Goal: Check status: Check status

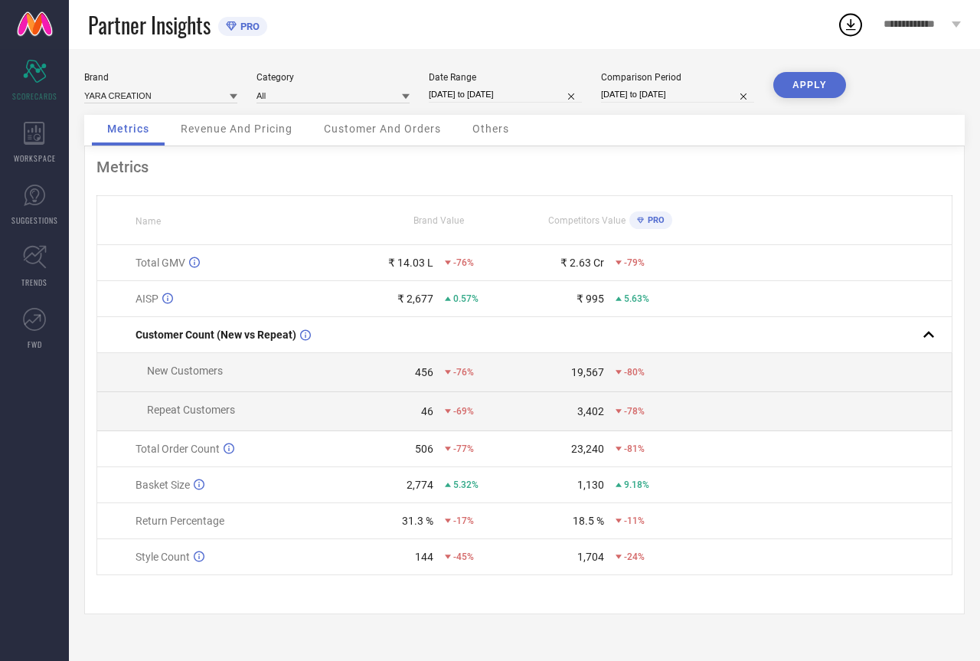
click at [442, 85] on div "Date Range [DATE] to [DATE]" at bounding box center [505, 87] width 153 height 31
select select "7"
select select "2025"
select select "8"
select select "2025"
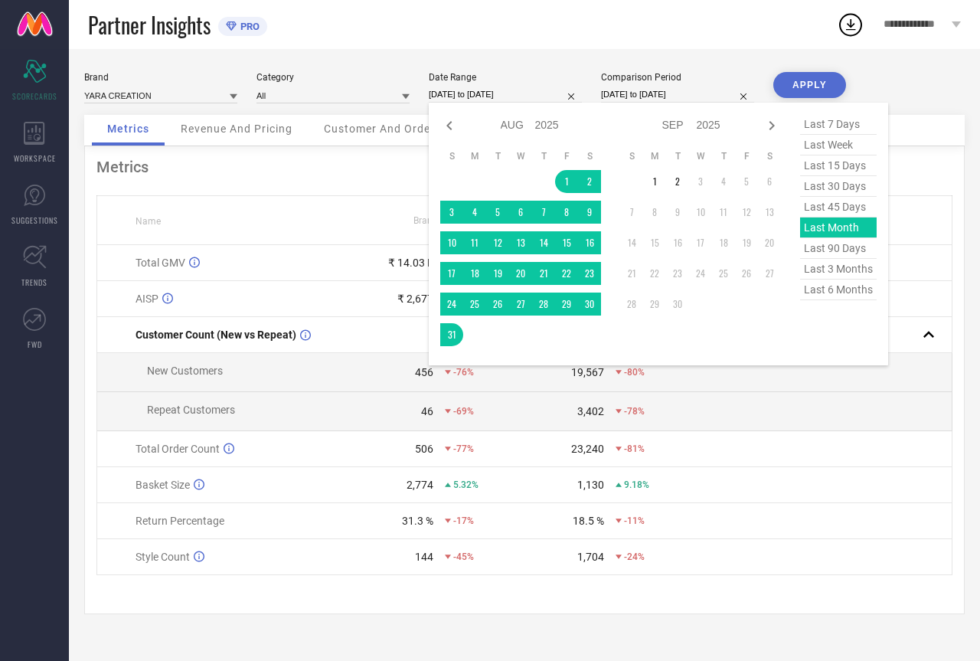
click at [444, 93] on input "[DATE] to [DATE]" at bounding box center [505, 95] width 153 height 16
click at [822, 224] on div "last 7 days last week last 15 days last 30 days last 45 days last month last 90…" at bounding box center [838, 234] width 77 height 240
click at [806, 83] on button "APPLY" at bounding box center [810, 85] width 73 height 26
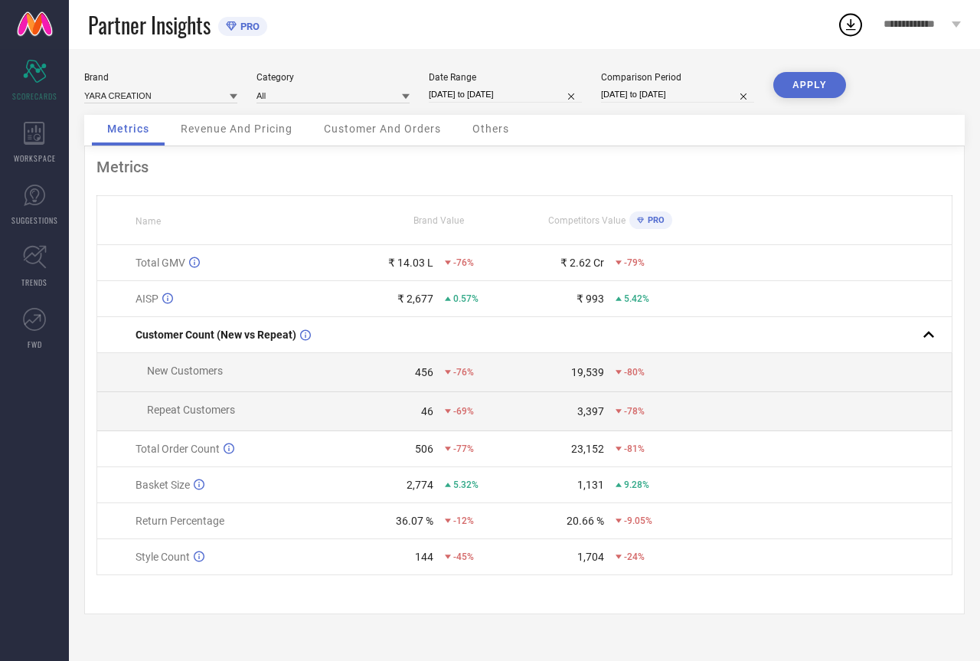
select select "7"
select select "2025"
select select "8"
select select "2025"
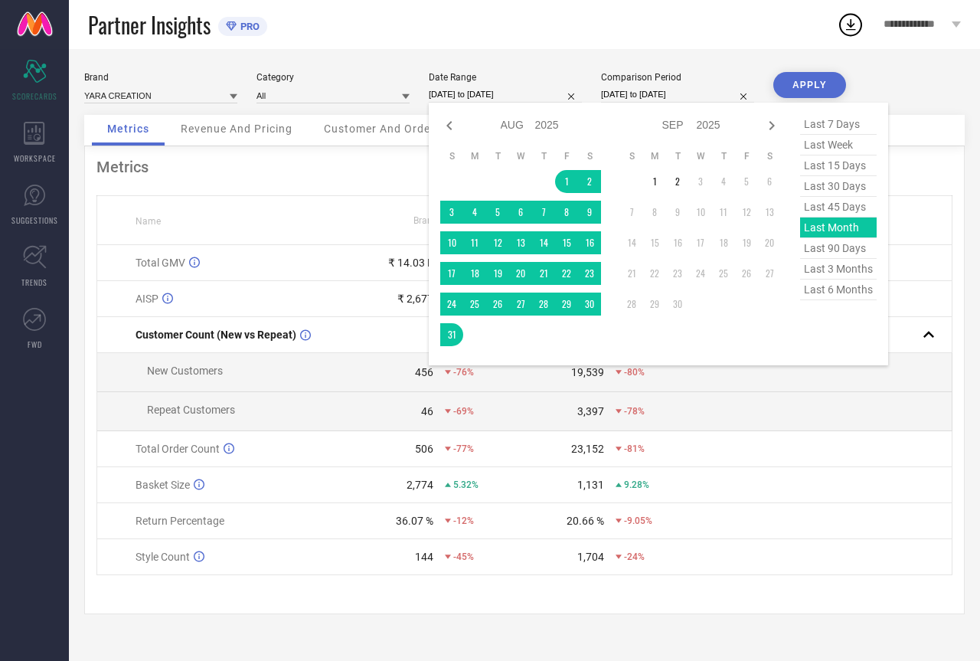
click at [499, 87] on input "[DATE] to [DATE]" at bounding box center [505, 95] width 153 height 16
click at [824, 205] on span "last 45 days" at bounding box center [838, 207] width 77 height 21
type input "[DATE] to [DATE]"
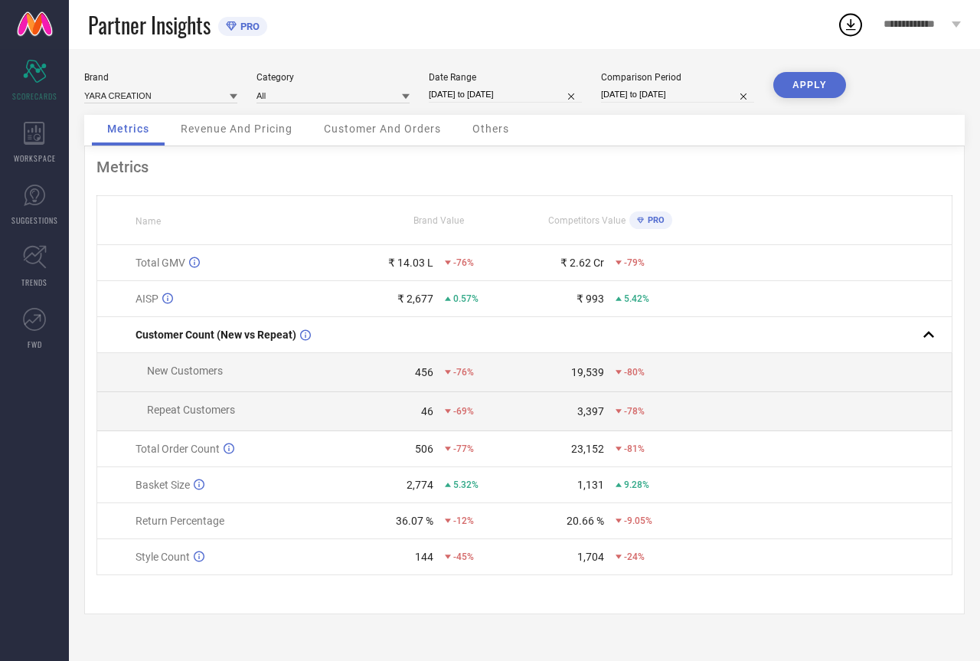
click at [787, 88] on button "APPLY" at bounding box center [810, 85] width 73 height 26
click at [511, 94] on input "[DATE] to [DATE]" at bounding box center [505, 95] width 153 height 16
select select "6"
select select "2025"
select select "7"
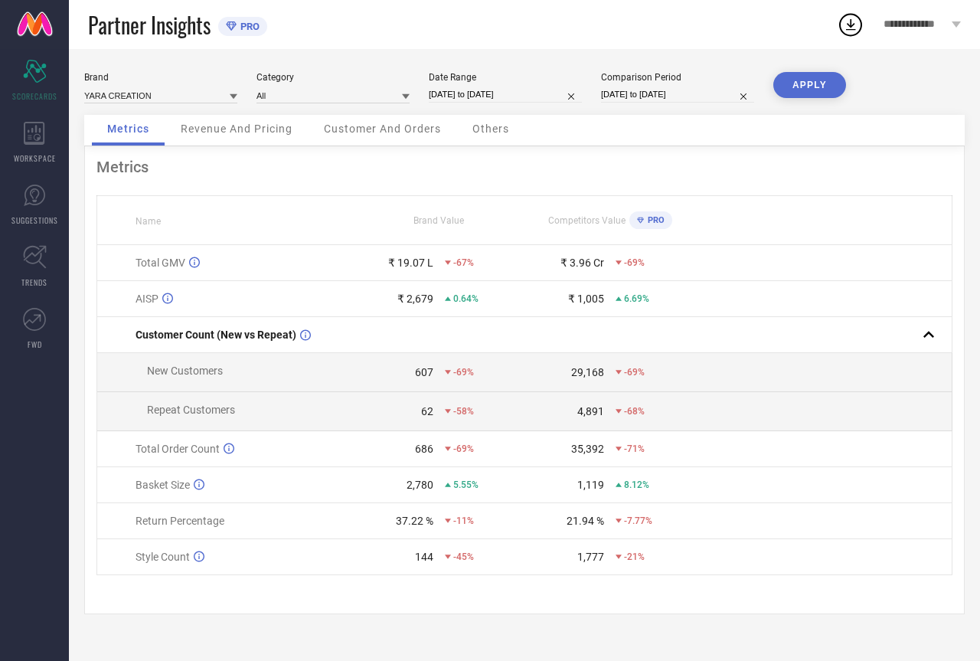
select select "2025"
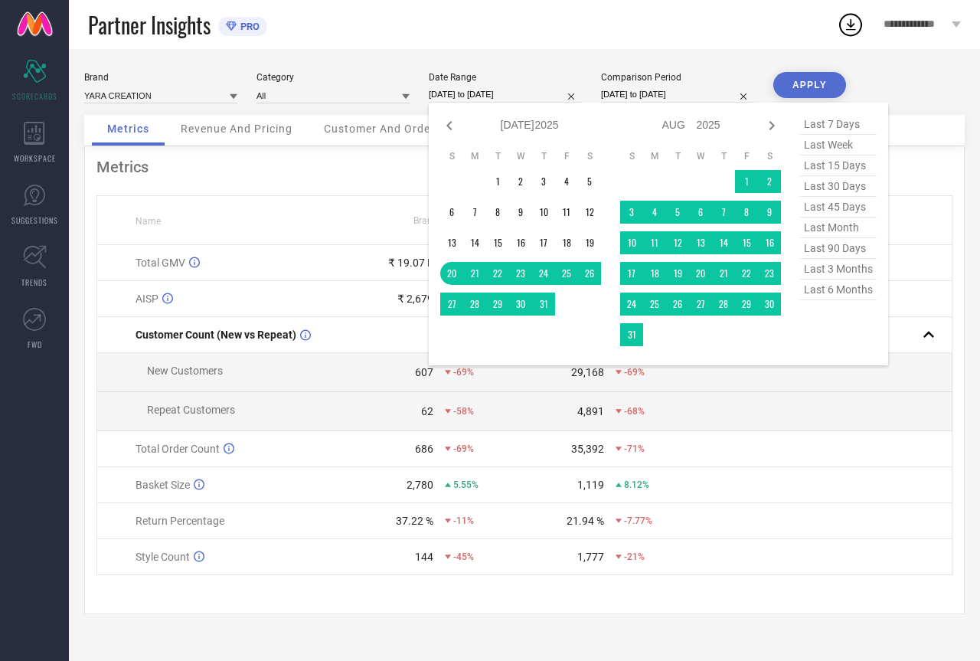
click at [835, 248] on span "last 90 days" at bounding box center [838, 248] width 77 height 21
type input "[DATE] to [DATE]"
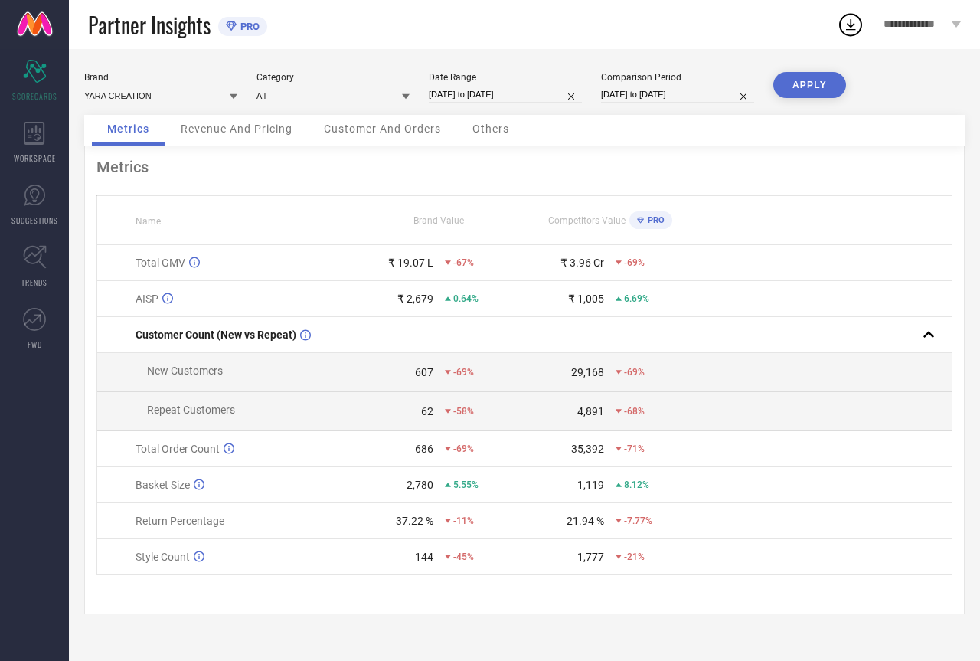
click at [784, 81] on button "APPLY" at bounding box center [810, 85] width 73 height 26
select select "5"
select select "2025"
select select "6"
select select "2025"
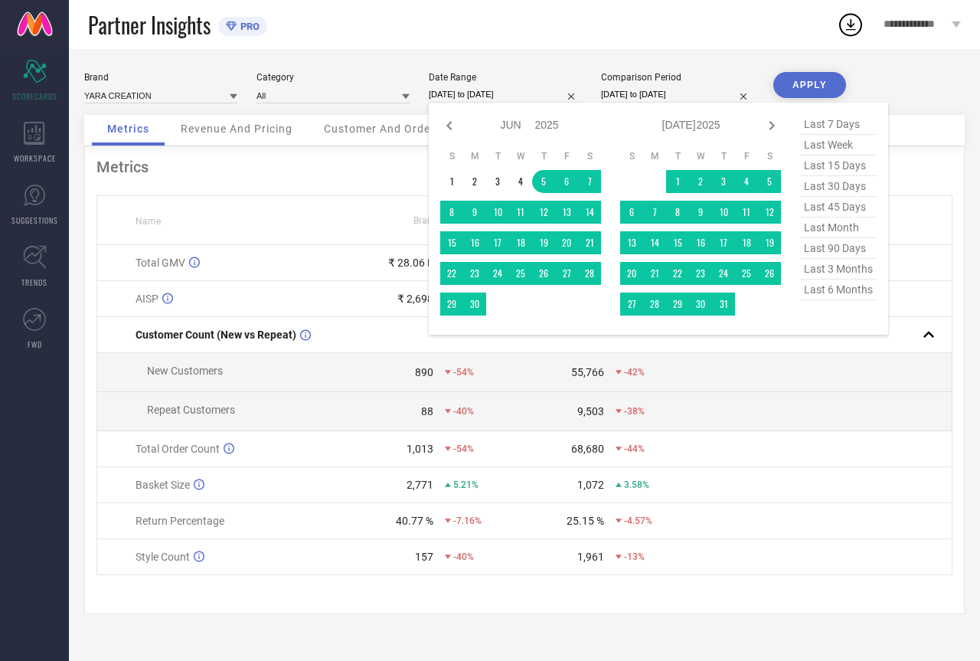
click at [526, 88] on input "[DATE] to [DATE]" at bounding box center [505, 95] width 153 height 16
click at [848, 273] on span "last 3 months" at bounding box center [838, 269] width 77 height 21
type input "[DATE] to [DATE]"
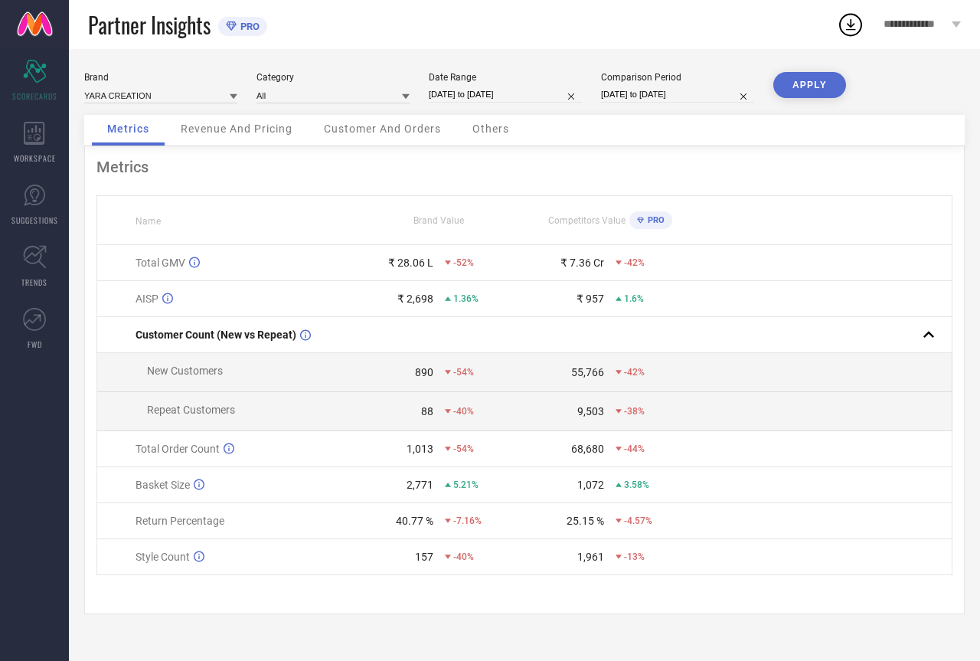
click at [818, 84] on button "APPLY" at bounding box center [810, 85] width 73 height 26
click at [516, 94] on input "[DATE] to [DATE]" at bounding box center [505, 95] width 153 height 16
select select "5"
select select "2025"
select select "6"
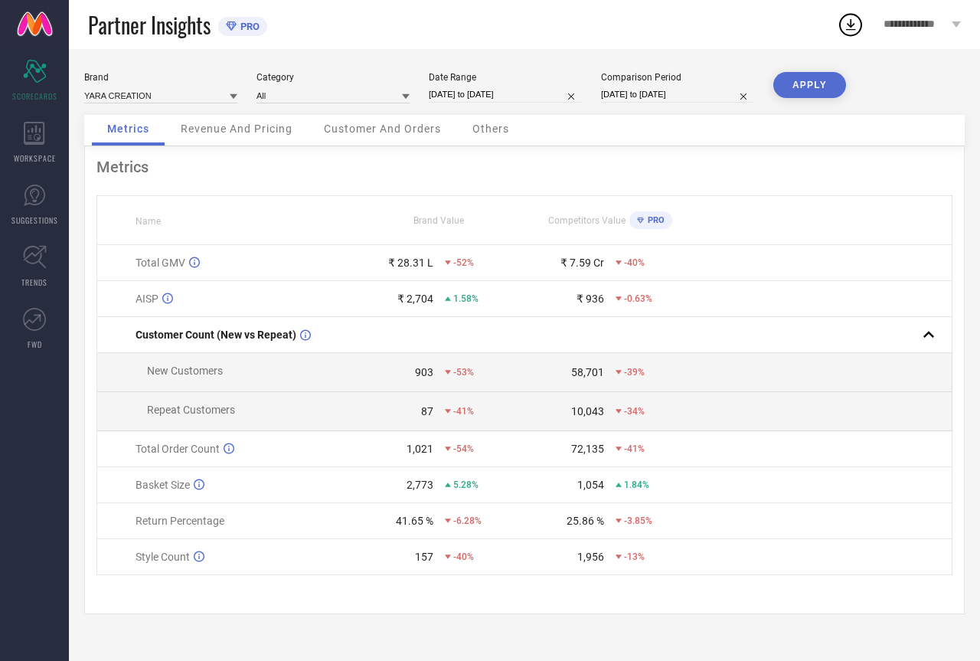
select select "2025"
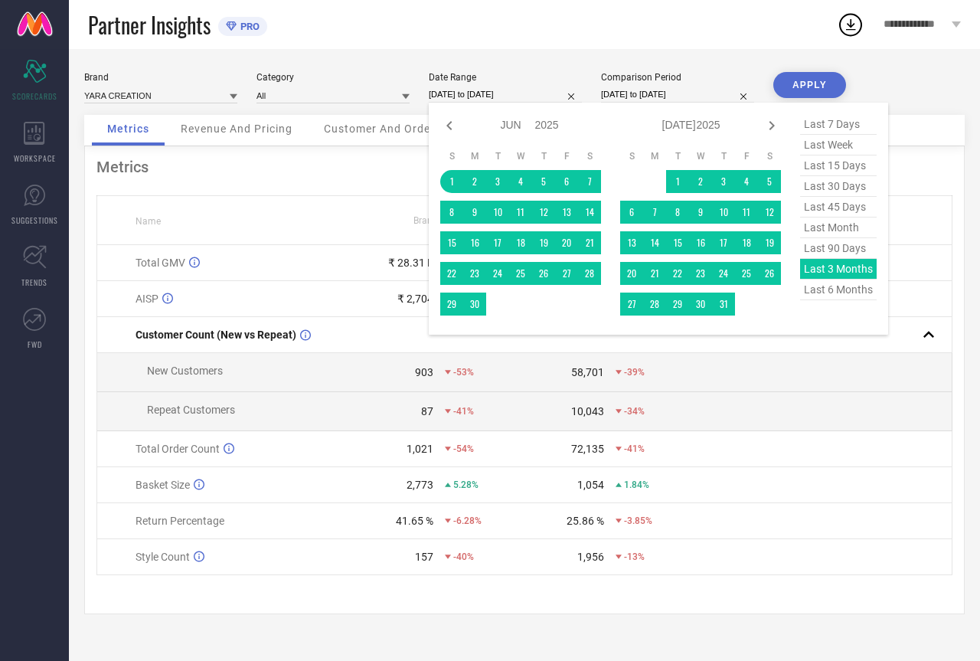
click at [835, 293] on span "last 6 months" at bounding box center [838, 290] width 77 height 21
type input "[DATE] to [DATE]"
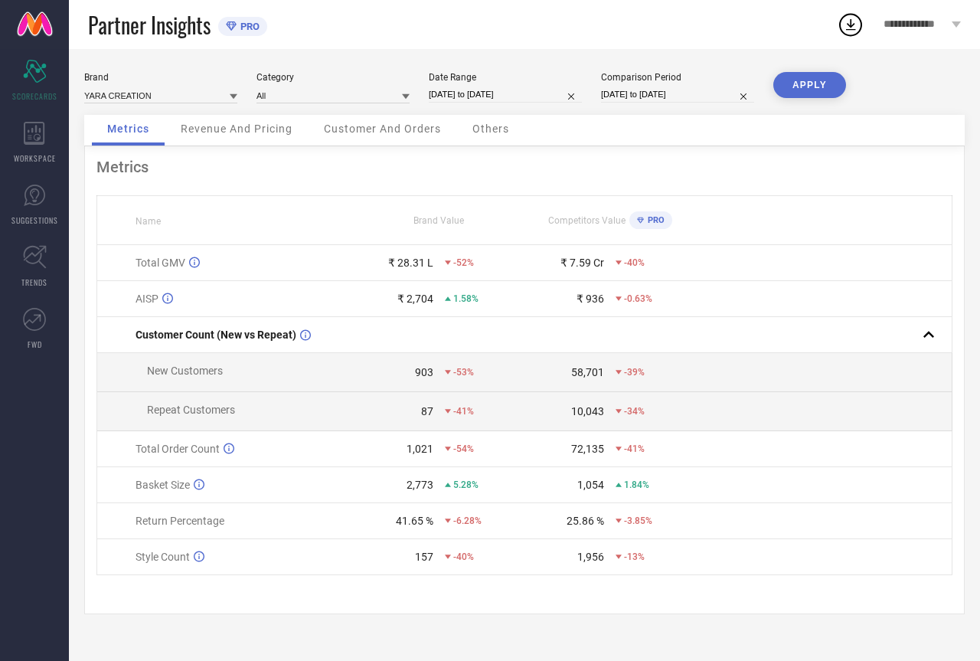
click at [804, 84] on button "APPLY" at bounding box center [810, 85] width 73 height 26
click at [501, 89] on input "[DATE] to [DATE]" at bounding box center [505, 95] width 153 height 16
select select "2"
select select "2025"
select select "3"
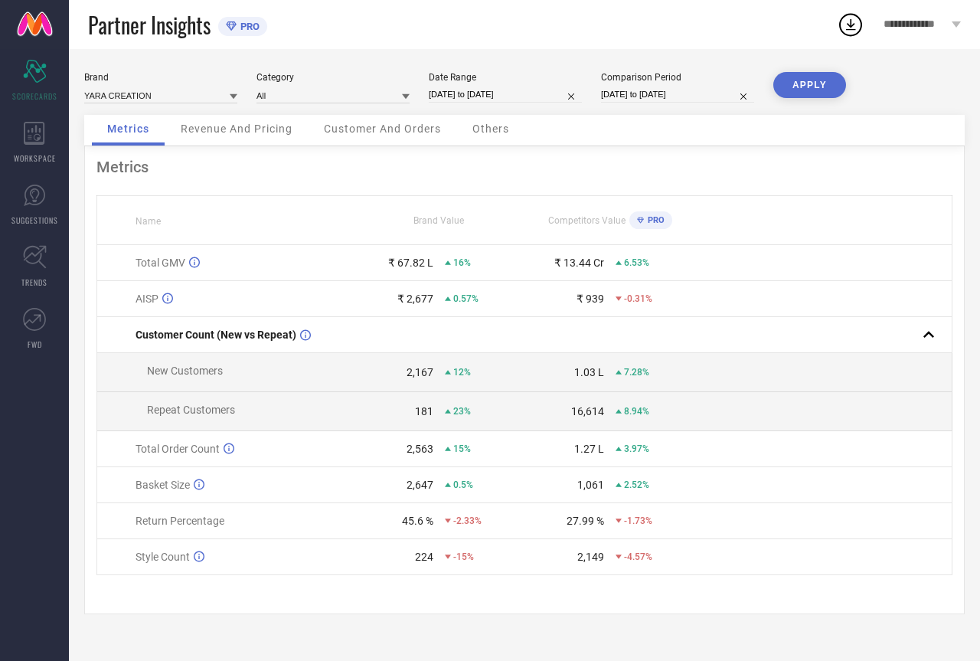
select select "2025"
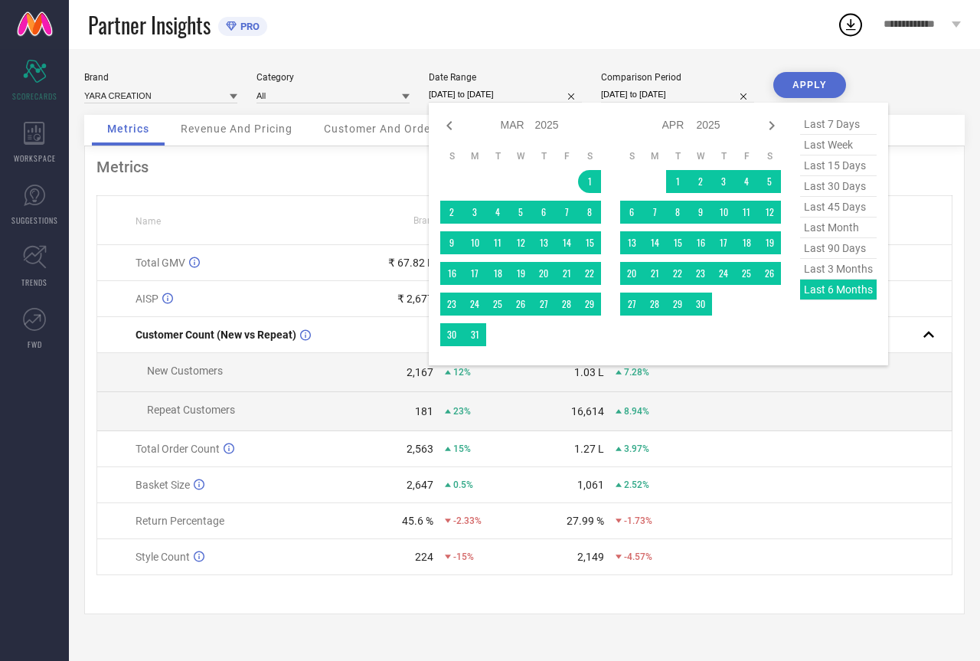
click at [836, 277] on span "last 3 months" at bounding box center [838, 269] width 77 height 21
type input "[DATE] to [DATE]"
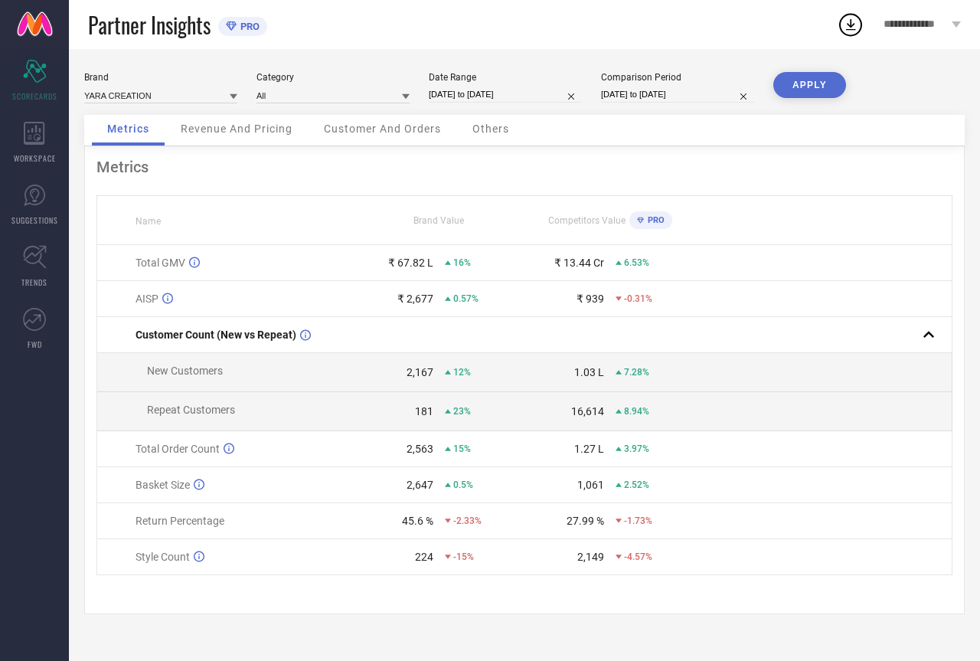
click at [815, 91] on button "APPLY" at bounding box center [810, 85] width 73 height 26
click at [525, 100] on input "[DATE] to [DATE]" at bounding box center [505, 95] width 153 height 16
select select "5"
select select "2025"
select select "6"
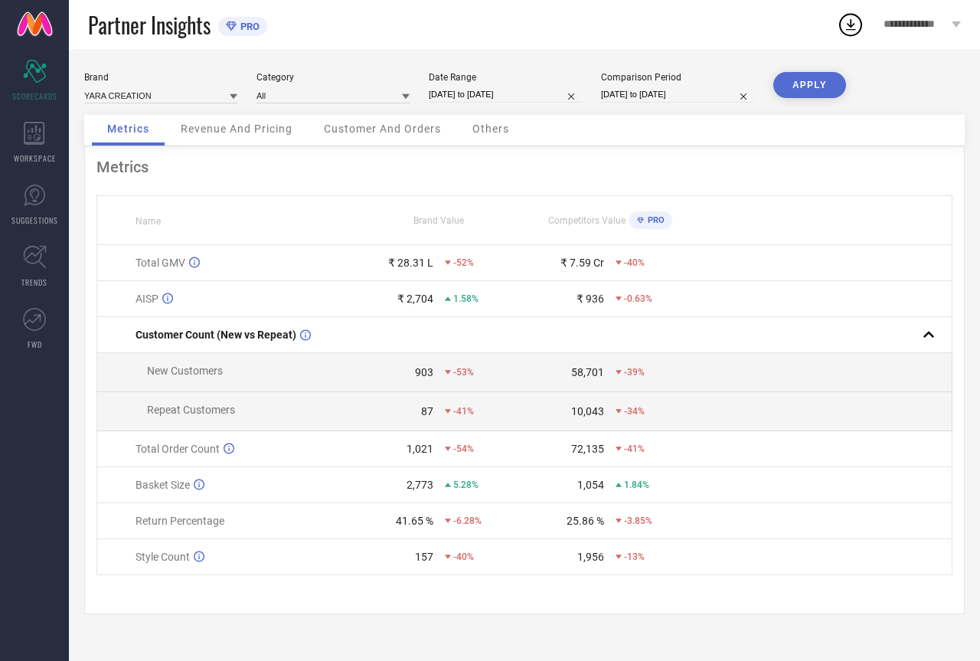
select select "2025"
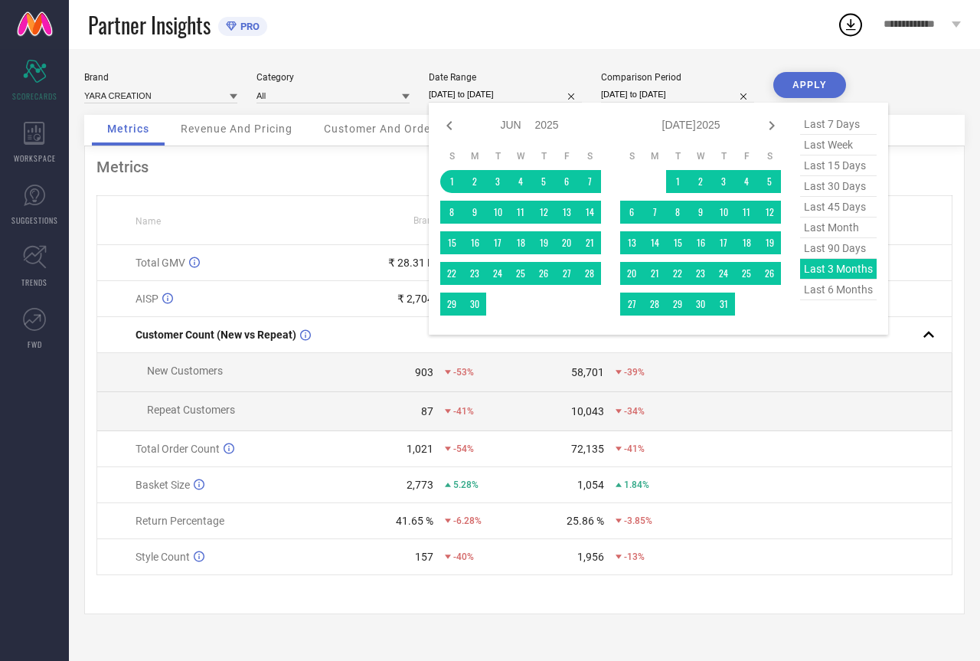
click at [839, 159] on span "last 15 days" at bounding box center [838, 165] width 77 height 21
type input "[DATE] to [DATE]"
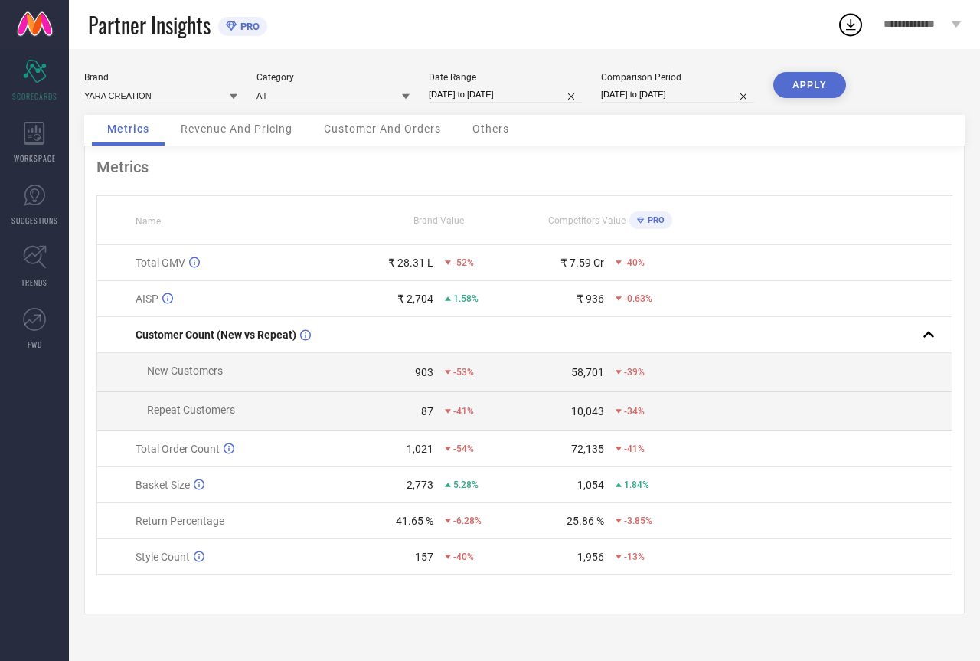
click at [826, 78] on button "APPLY" at bounding box center [810, 85] width 73 height 26
click at [529, 93] on input "[DATE] to [DATE]" at bounding box center [505, 95] width 153 height 16
select select "7"
select select "2025"
select select "8"
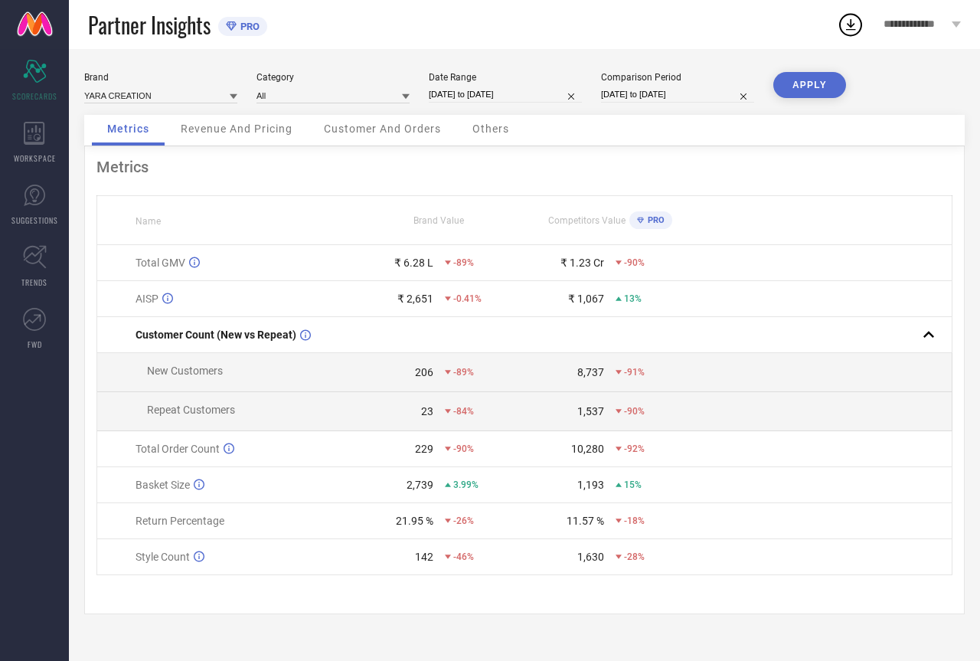
select select "2025"
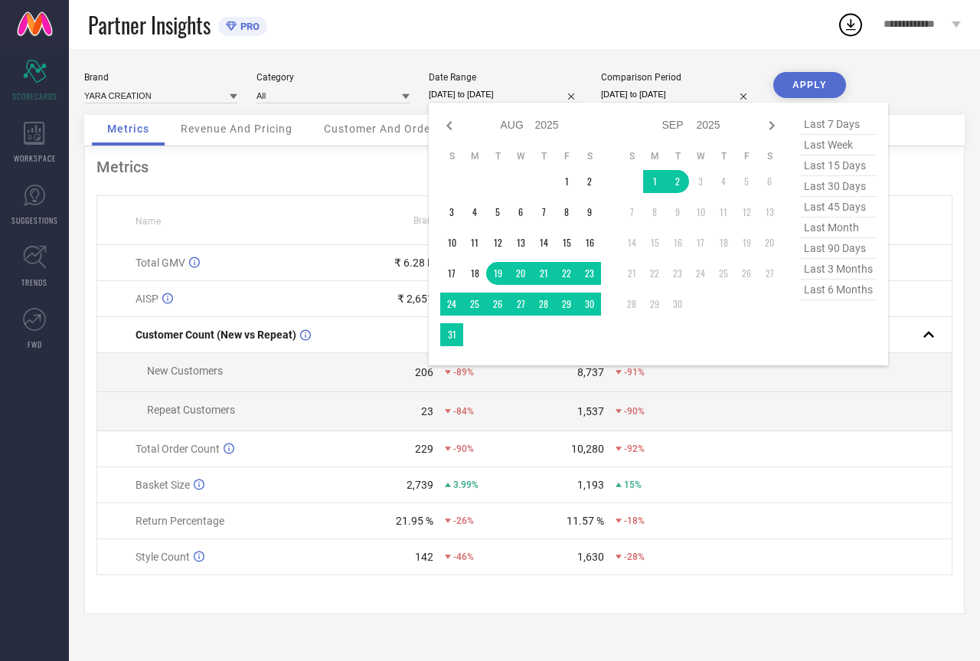
click at [839, 143] on span "last week" at bounding box center [838, 145] width 77 height 21
type input "[DATE] to [DATE]"
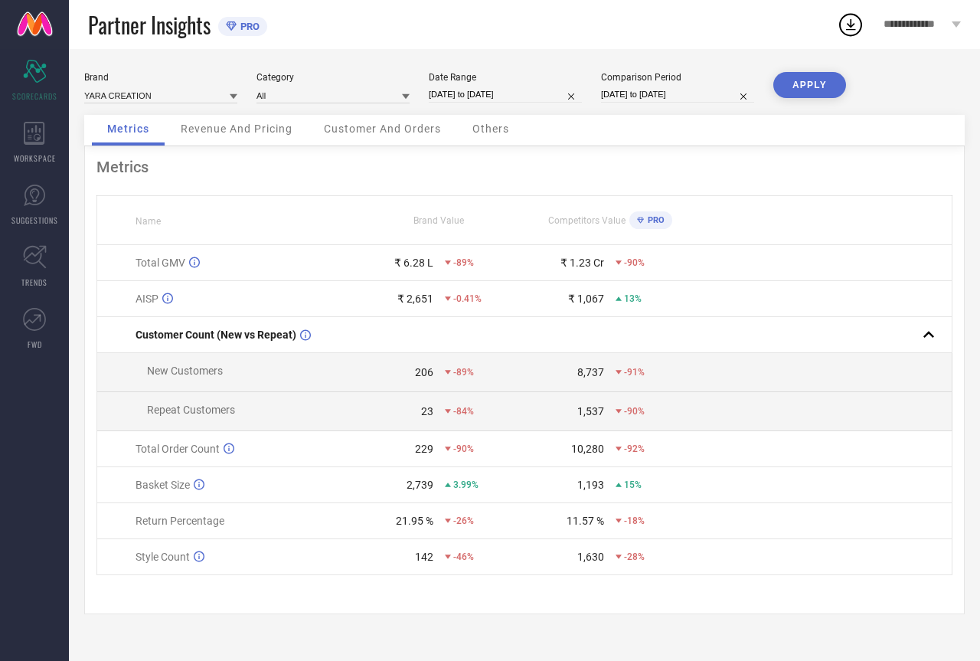
click at [807, 78] on button "APPLY" at bounding box center [810, 85] width 73 height 26
click at [528, 97] on input "[DATE] to [DATE]" at bounding box center [505, 95] width 153 height 16
select select "7"
select select "2025"
select select "8"
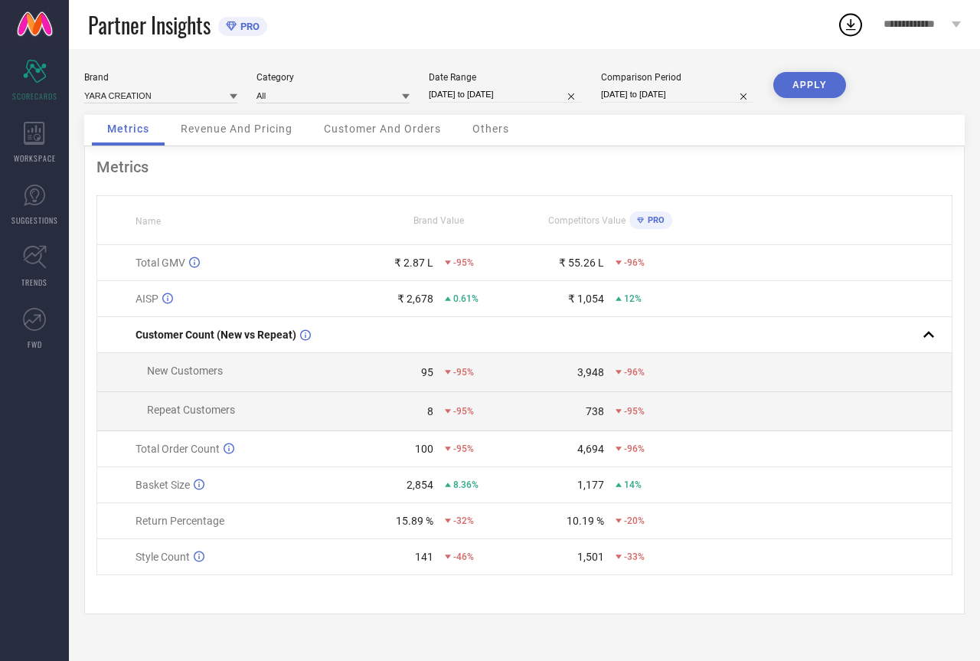
select select "2025"
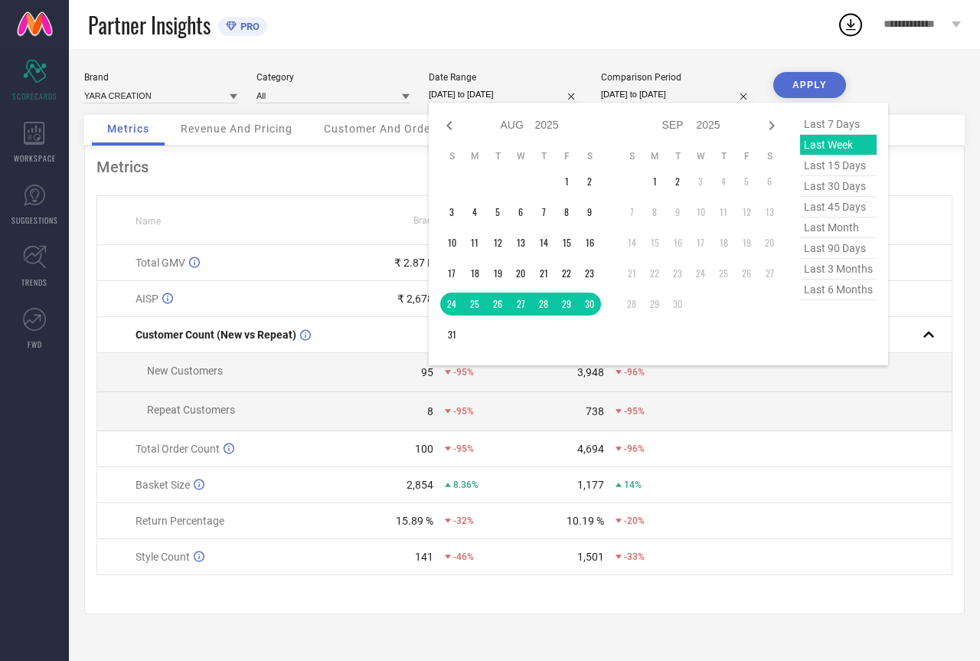
click at [816, 123] on span "last 7 days" at bounding box center [838, 124] width 77 height 21
type input "[DATE] to [DATE]"
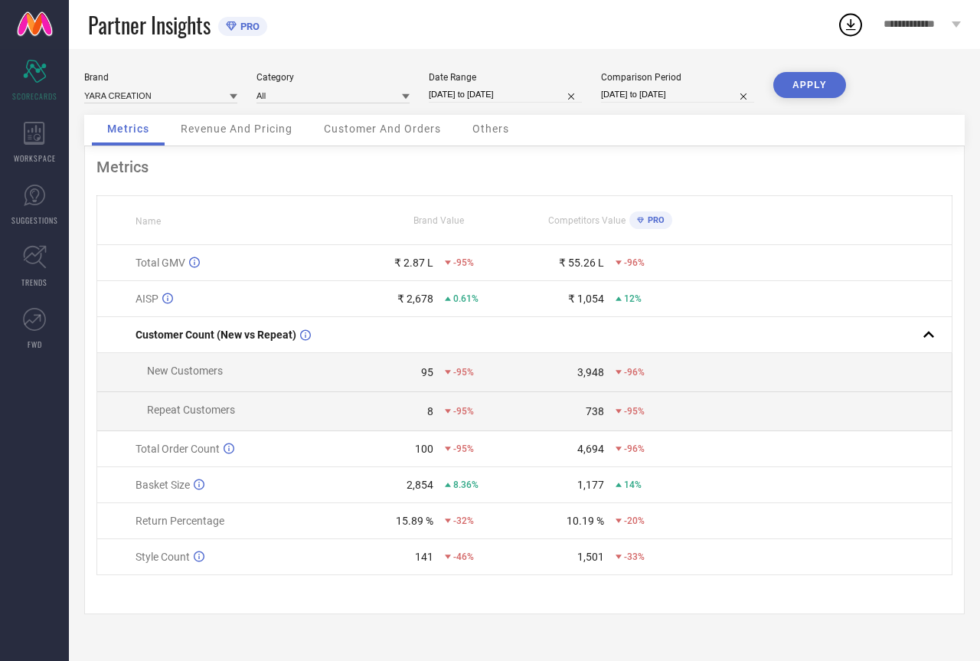
click at [799, 76] on button "APPLY" at bounding box center [810, 85] width 73 height 26
